Goal: Communication & Community: Answer question/provide support

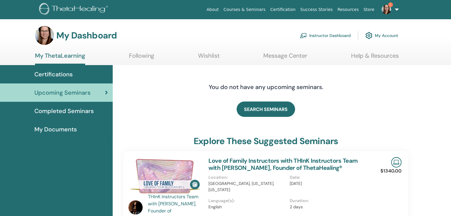
click at [388, 11] on img at bounding box center [386, 9] width 9 height 9
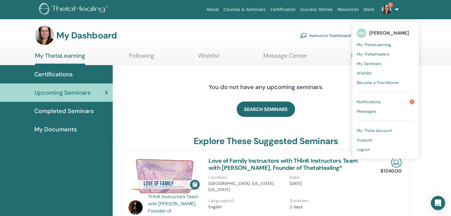
click at [377, 101] on span "Notifications" at bounding box center [369, 101] width 24 height 5
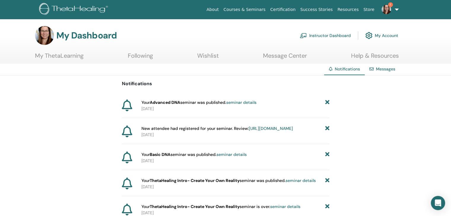
click at [399, 9] on link "1" at bounding box center [389, 9] width 24 height 19
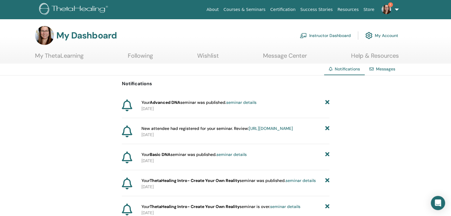
click at [386, 70] on link "Messages" at bounding box center [385, 68] width 19 height 5
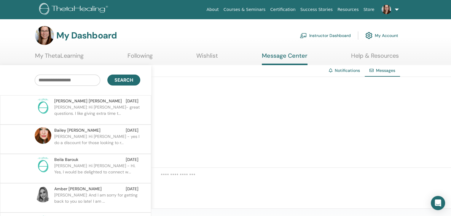
click at [349, 71] on link "Notifications" at bounding box center [347, 70] width 25 height 5
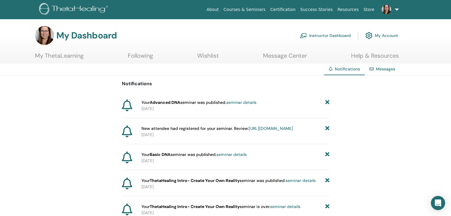
click at [249, 131] on link "https://member.thetahealing.com/instructor/seminar/373355/attendees" at bounding box center [271, 128] width 44 height 5
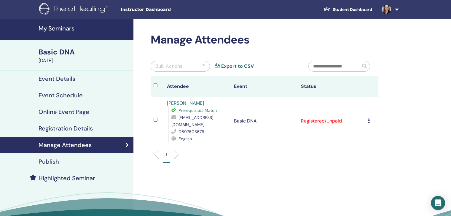
click at [369, 120] on icon at bounding box center [369, 121] width 2 height 5
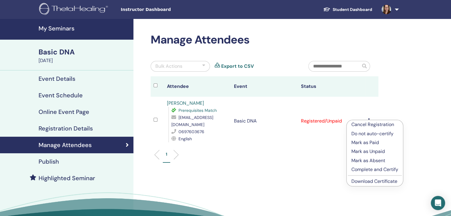
click at [184, 103] on link "[PERSON_NAME]" at bounding box center [185, 103] width 37 height 6
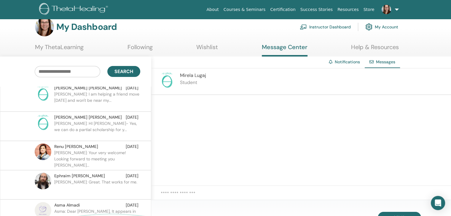
scroll to position [455, 0]
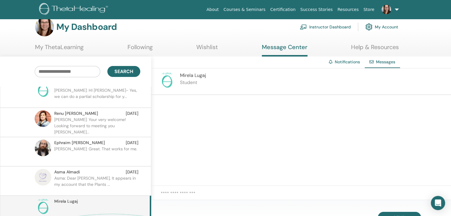
click at [183, 192] on textarea at bounding box center [306, 196] width 290 height 13
click at [219, 195] on textarea "**********" at bounding box center [306, 196] width 290 height 13
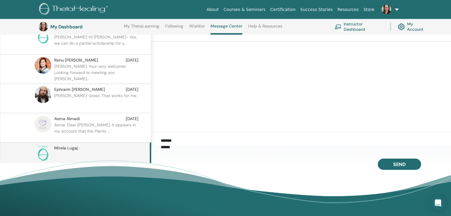
scroll to position [85, 0]
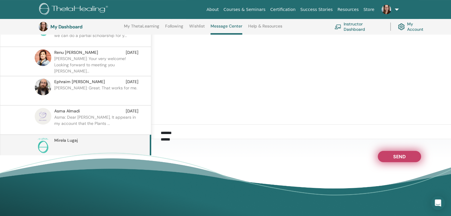
type textarea "**********"
click at [410, 158] on button "Send" at bounding box center [399, 156] width 43 height 11
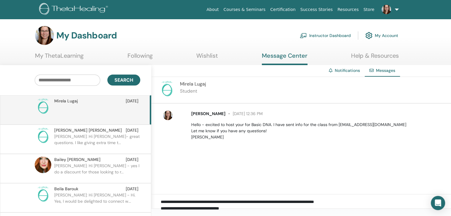
scroll to position [101, 0]
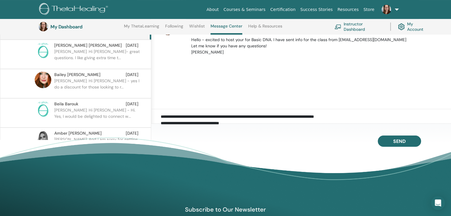
click at [356, 26] on link "Instructor Dashboard" at bounding box center [358, 26] width 49 height 13
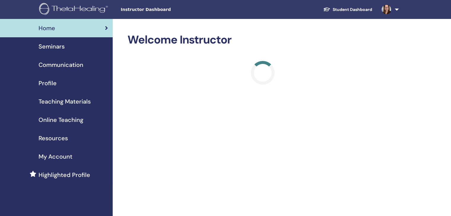
click at [55, 44] on span "Seminars" at bounding box center [52, 46] width 26 height 9
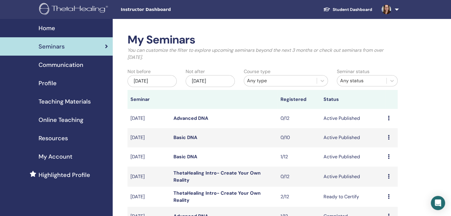
click at [231, 174] on link "ThetaHealing Intro- Create Your Own Reality" at bounding box center [216, 176] width 87 height 13
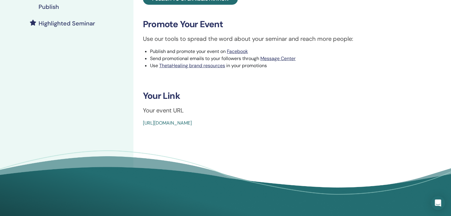
scroll to position [153, 0]
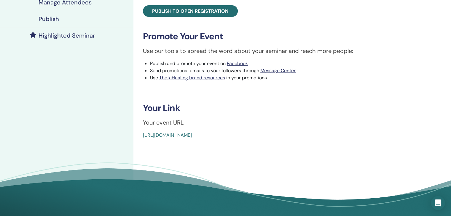
click at [192, 136] on link "[URL][DOMAIN_NAME]" at bounding box center [167, 135] width 49 height 6
